Goal: Find contact information: Find contact information

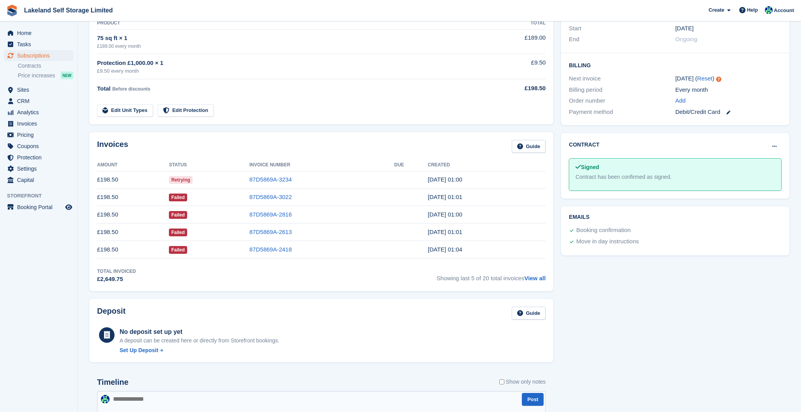
scroll to position [176, 0]
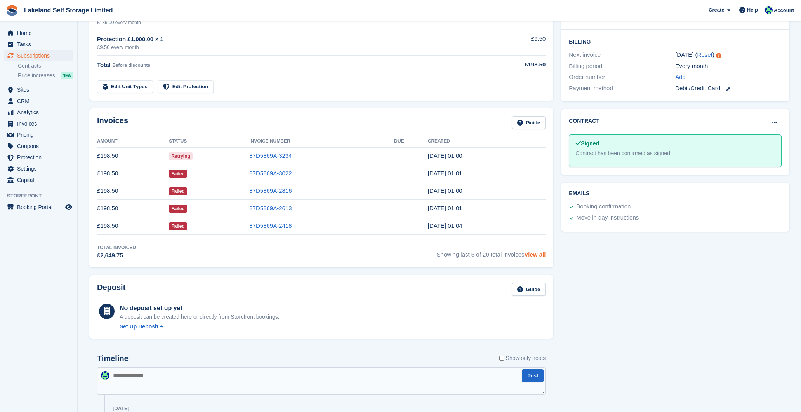
click at [538, 253] on link "View all" at bounding box center [535, 254] width 21 height 7
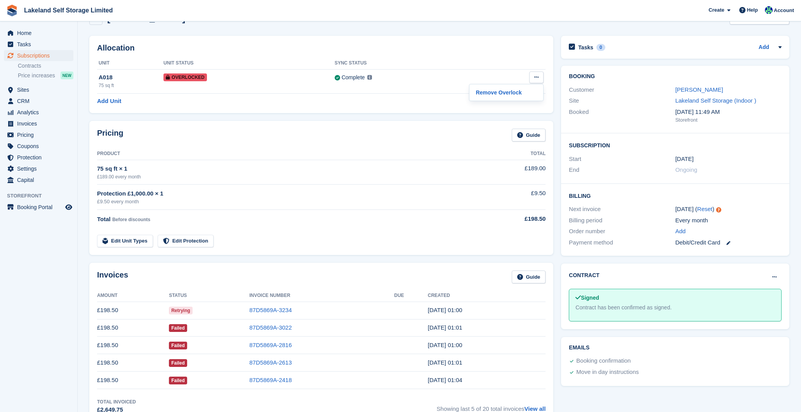
scroll to position [31, 0]
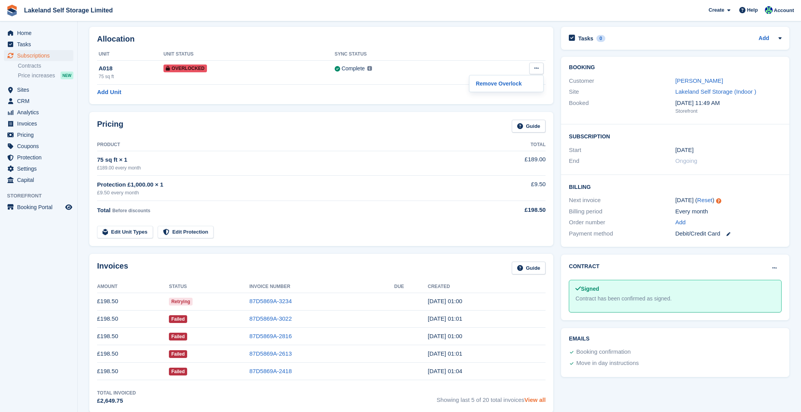
click at [529, 399] on link "View all" at bounding box center [535, 399] width 21 height 7
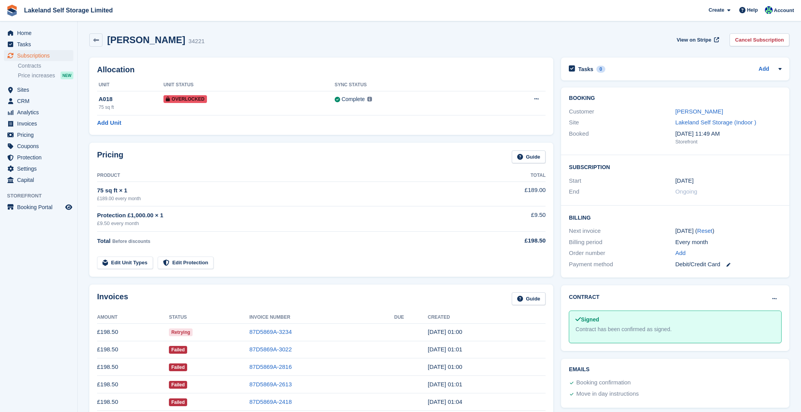
scroll to position [31, 0]
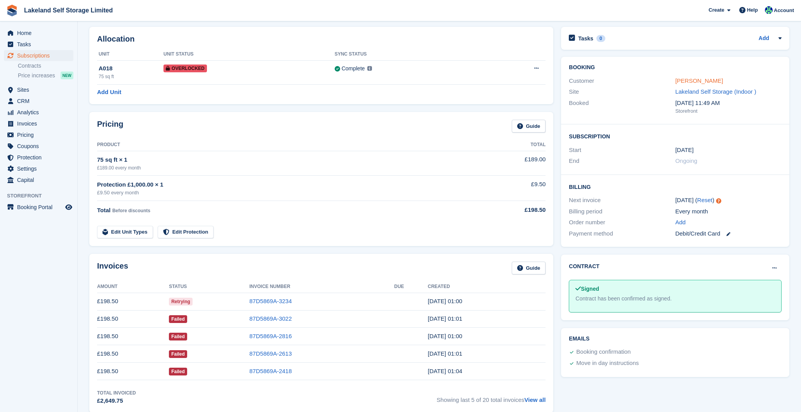
click at [683, 80] on link "[PERSON_NAME]" at bounding box center [699, 80] width 48 height 7
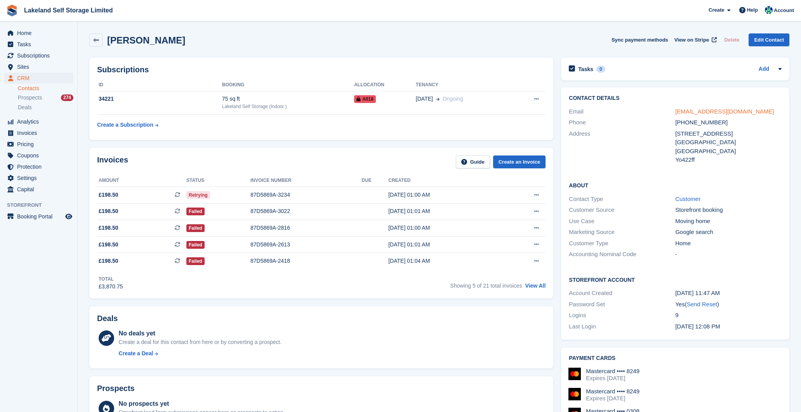
click at [723, 110] on link "[EMAIL_ADDRESS][DOMAIN_NAME]" at bounding box center [724, 111] width 99 height 7
